Goal: Obtain resource: Download file/media

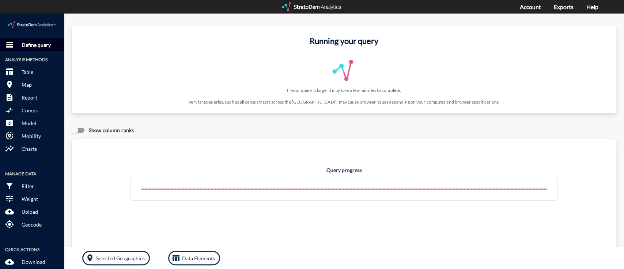
click p "Define query"
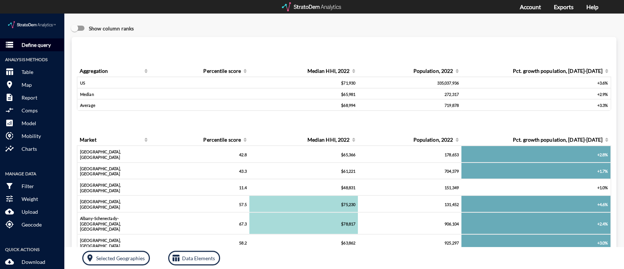
click p "Define query"
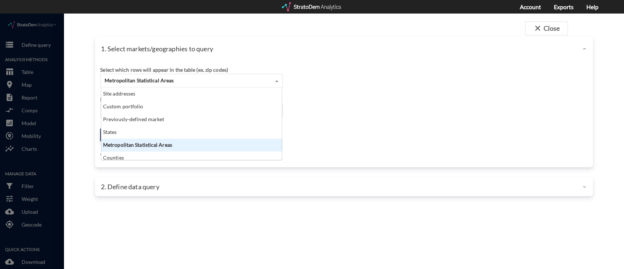
click span "Metropolitan Statistical Areas"
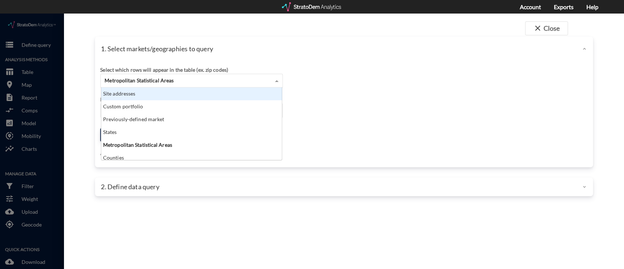
click div "Site addresses"
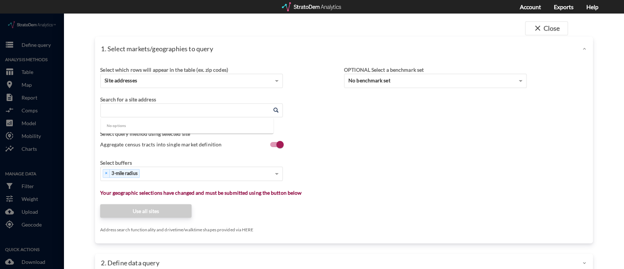
click input "Enter an address"
paste input "5 Ponce Preserve Drive, Palm Coast, FL 32164"
type input "5 Ponce Preserve Drive, Palm Coast, FL 32164"
click div "Search for a site address Enter an address Enter an address Select query method…"
click input "Enter an address"
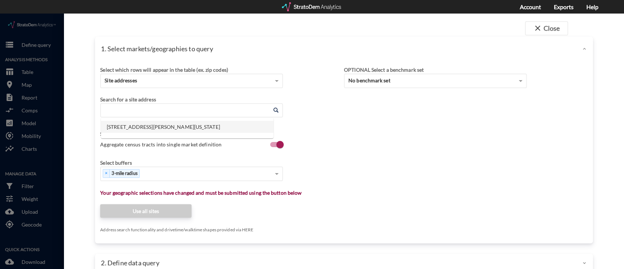
click li "5 Ponce Preserve Dr, Palm Coast, Florida"
type input "5 Ponce Preserve Dr, Palm Coast, Florida"
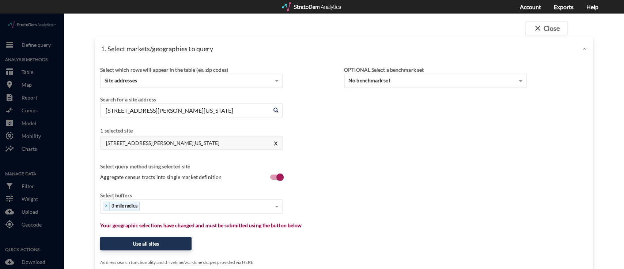
click div "Select which rows will appear in the table (ex. zip codes) Site addresses Selec…"
click span
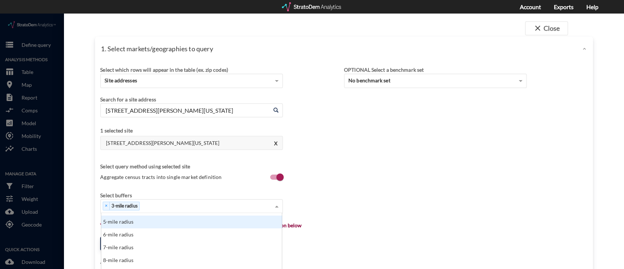
scroll to position [114, 0]
click div "5-mile radius"
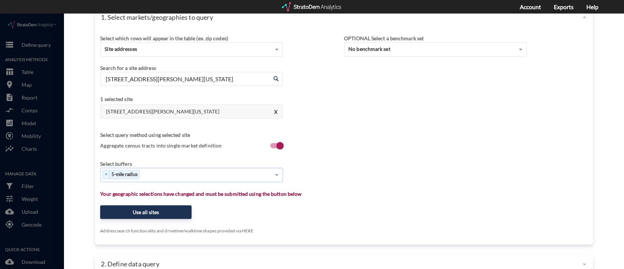
scroll to position [46, 0]
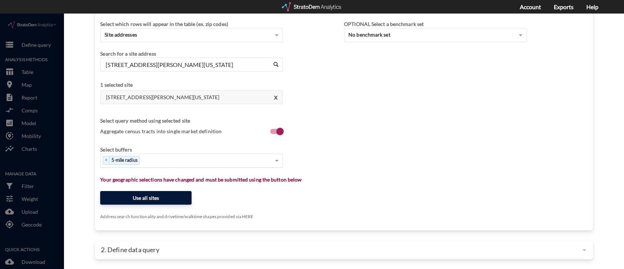
click button "Use all sites"
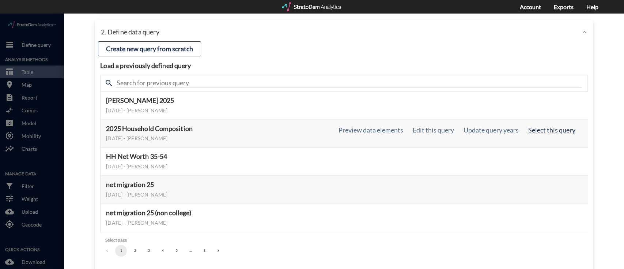
click button "Select this query"
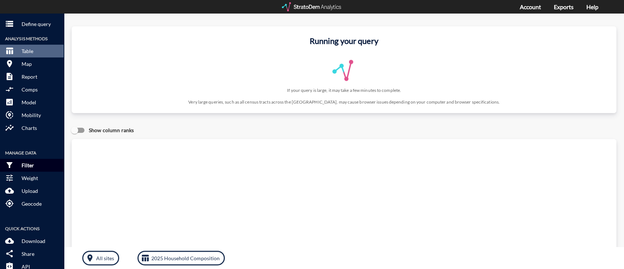
scroll to position [32, 0]
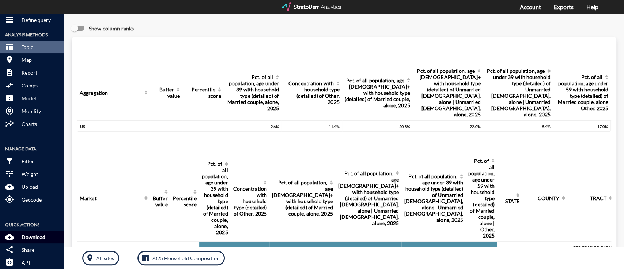
click p "Download"
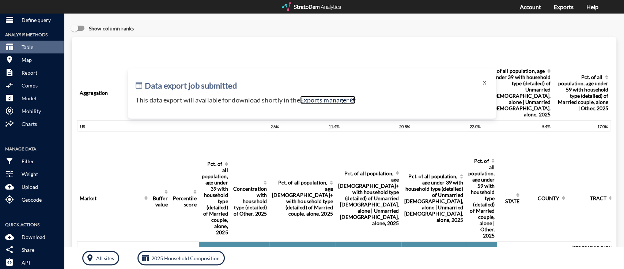
click link "Exports manager"
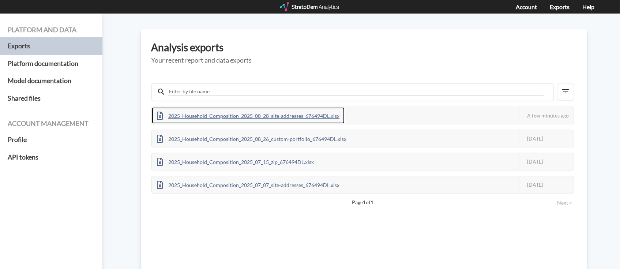
click at [248, 117] on div "2025_Household_Composition_2025_08_28_site-addresses_676494DL.xlsx" at bounding box center [248, 115] width 193 height 16
